Goal: Task Accomplishment & Management: Manage account settings

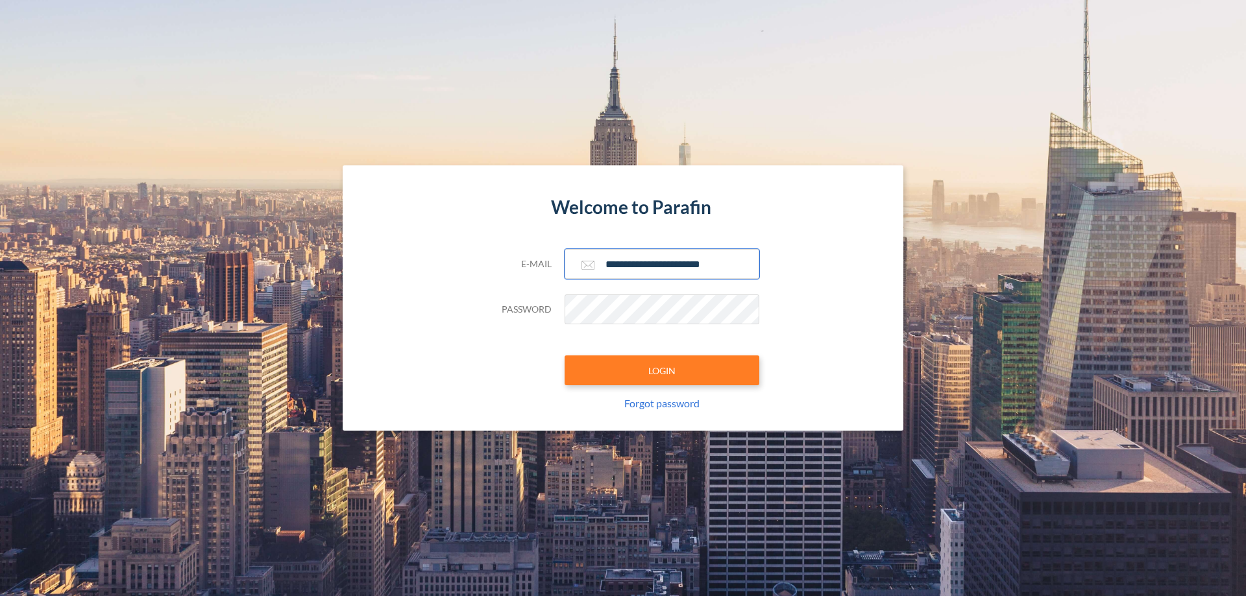
type input "**********"
click at [662, 370] on button "LOGIN" at bounding box center [661, 371] width 195 height 30
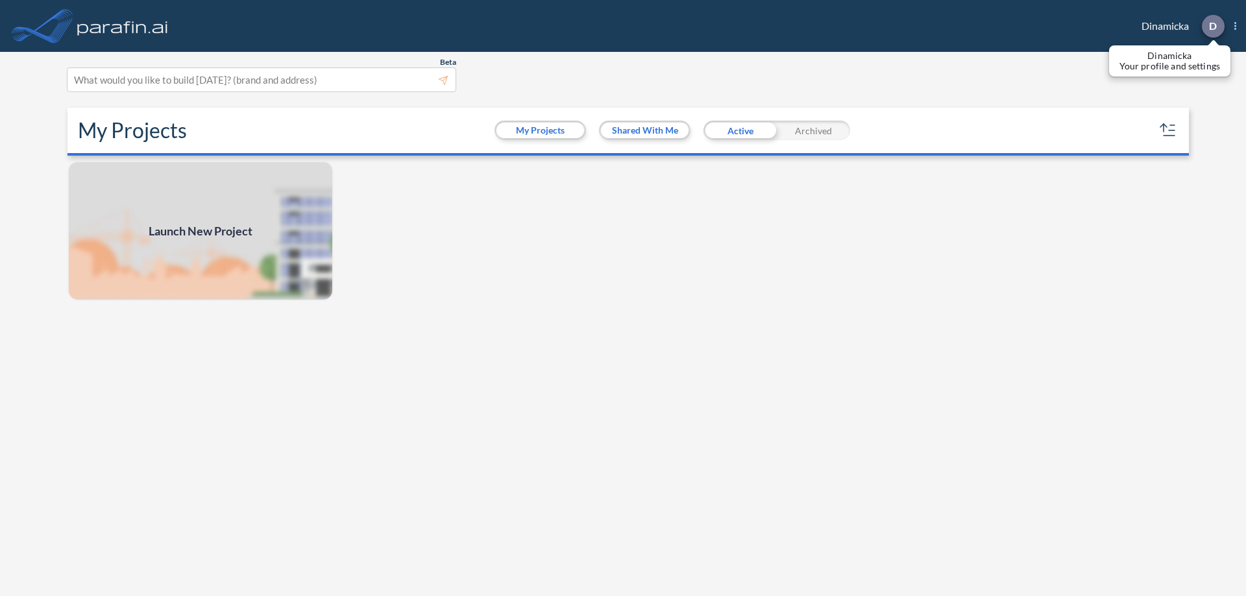
click at [1212, 26] on p "D" at bounding box center [1213, 26] width 8 height 12
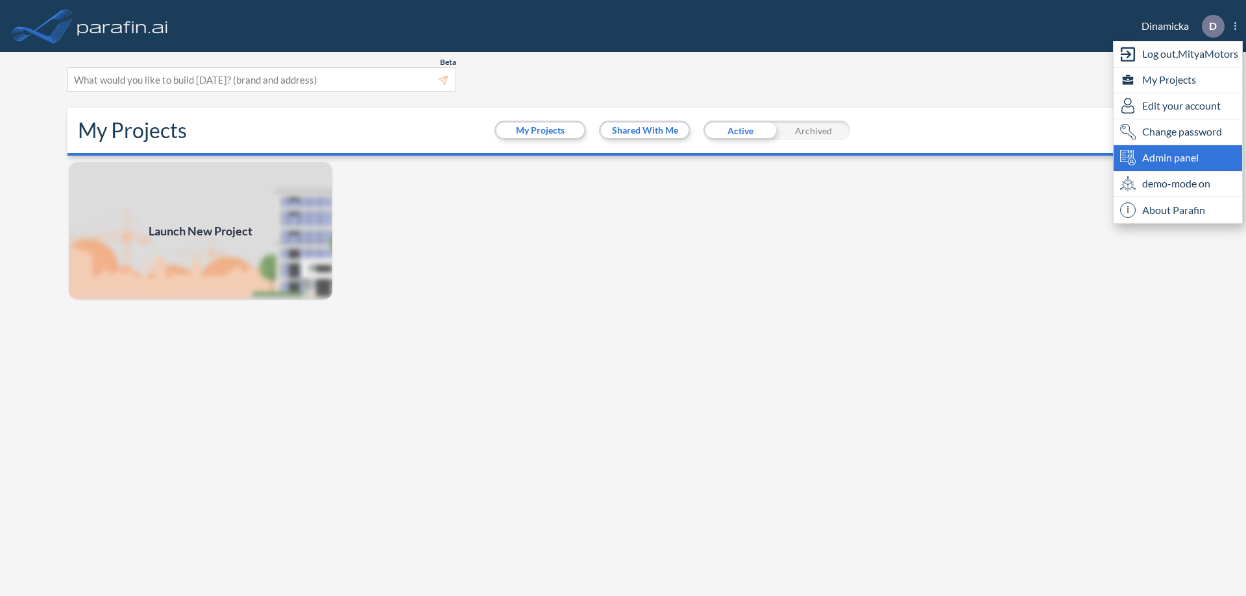
click at [1178, 158] on span "Admin panel" at bounding box center [1170, 158] width 56 height 16
